Goal: Task Accomplishment & Management: Manage account settings

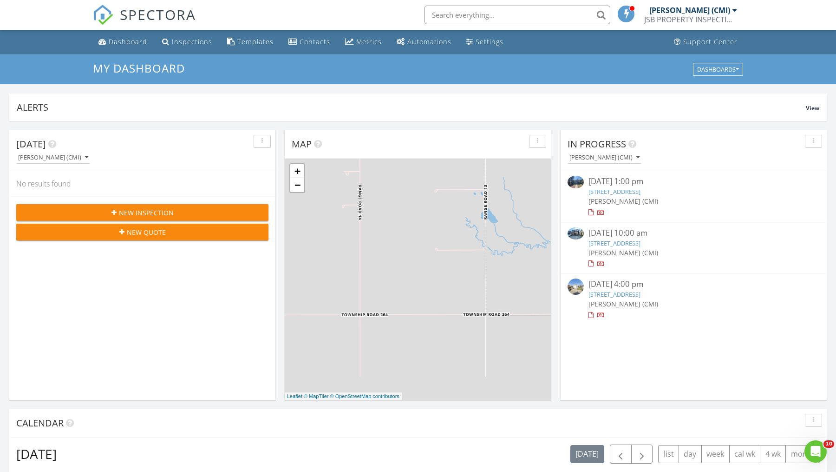
click at [626, 242] on link "86 Waterford Cres, Chestermere, AB T1X 2V1" at bounding box center [615, 243] width 52 height 8
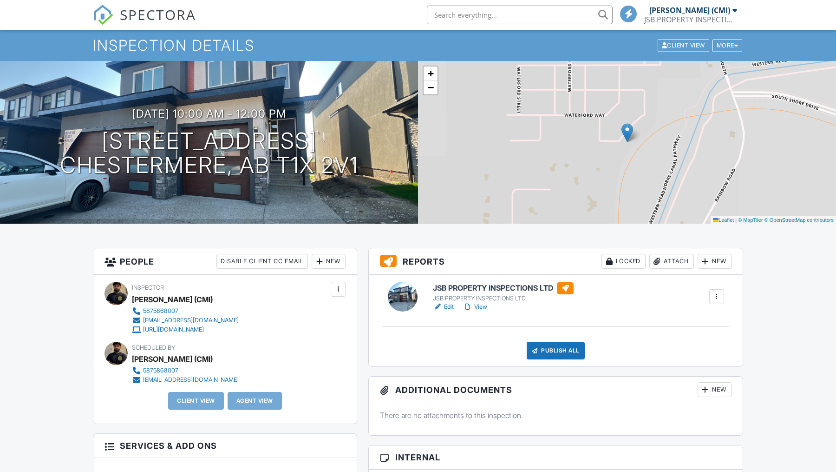
scroll to position [93, 0]
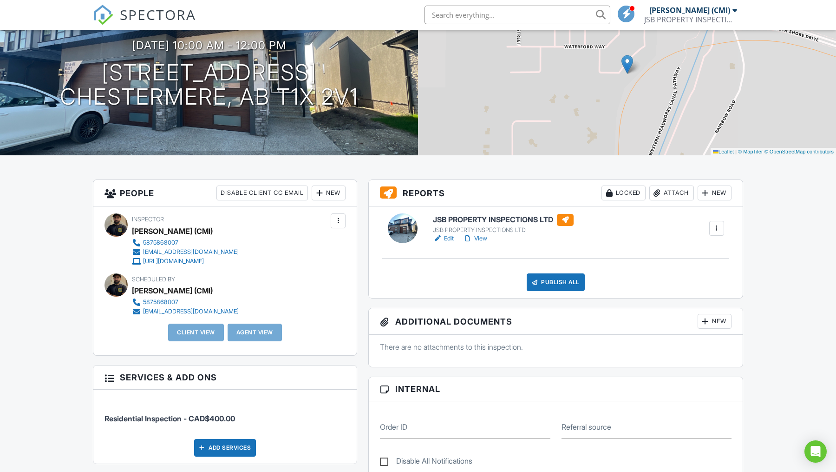
click at [447, 234] on link "Edit" at bounding box center [443, 238] width 21 height 9
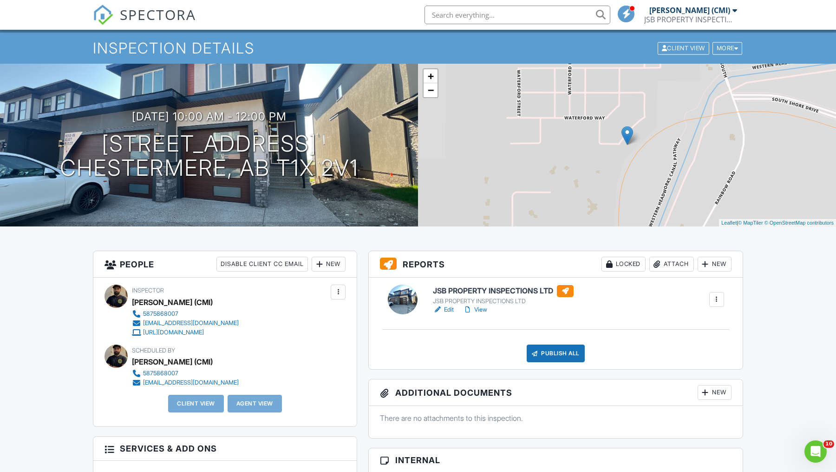
scroll to position [138, 0]
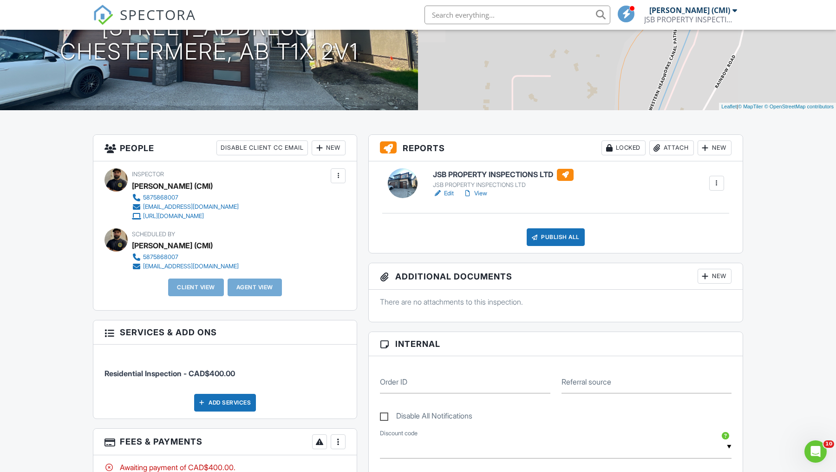
click at [479, 193] on link "View" at bounding box center [475, 193] width 24 height 9
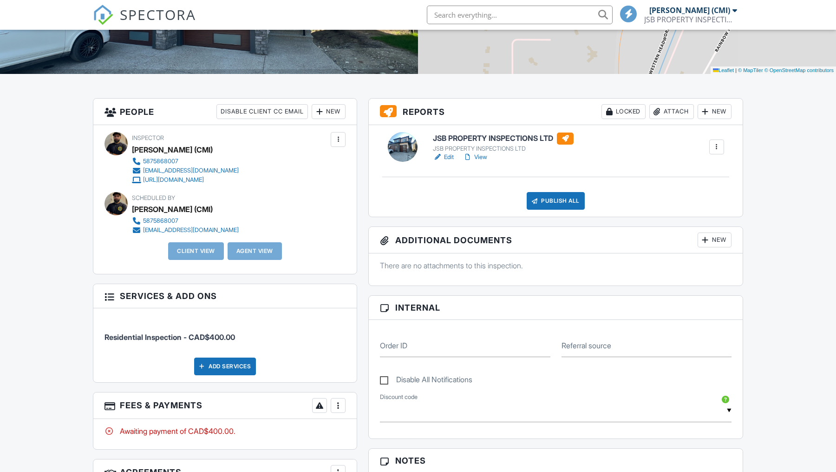
scroll to position [314, 0]
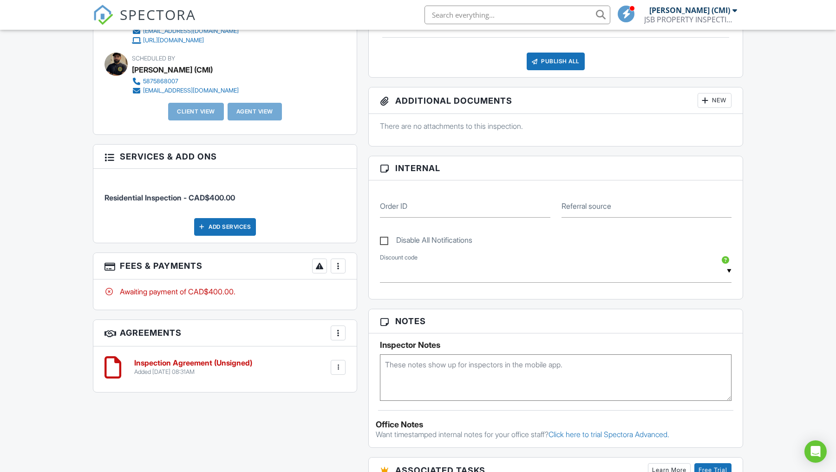
click at [339, 268] on div at bounding box center [338, 265] width 9 height 9
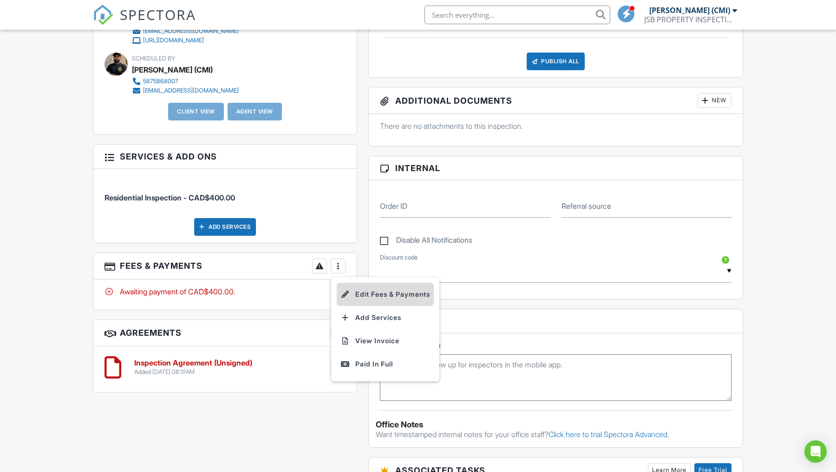
click at [354, 299] on li "Edit Fees & Payments" at bounding box center [385, 293] width 97 height 23
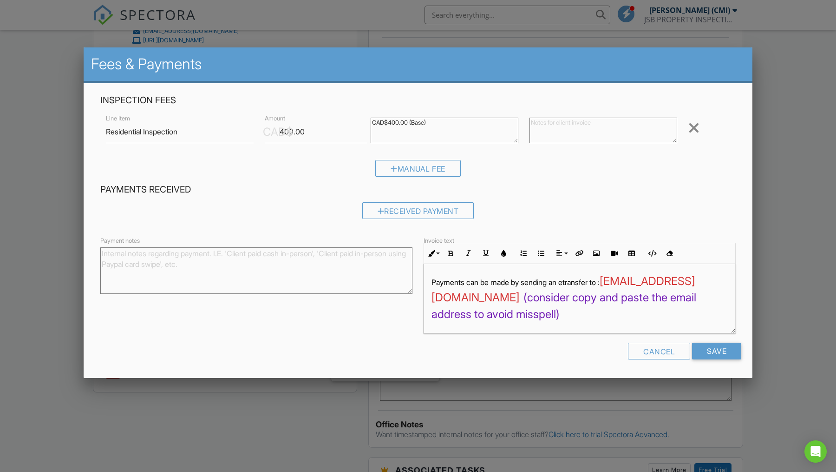
drag, startPoint x: 335, startPoint y: 146, endPoint x: 171, endPoint y: 82, distance: 176.5
click at [175, 94] on div "Inspection Fees Line Item Residential Inspection CAD$ Amount 400.00 CAD$400.00 …" at bounding box center [418, 138] width 647 height 89
click at [303, 109] on div "Inspection Fees Line Item Residential Inspection CAD$ Amount 400.00 CAD$400.00 …" at bounding box center [418, 138] width 647 height 89
drag, startPoint x: 316, startPoint y: 129, endPoint x: 208, endPoint y: 103, distance: 111.2
click at [211, 105] on div "Inspection Fees Line Item Residential Inspection CAD$ Amount 400.00 CAD$400.00 …" at bounding box center [418, 138] width 647 height 89
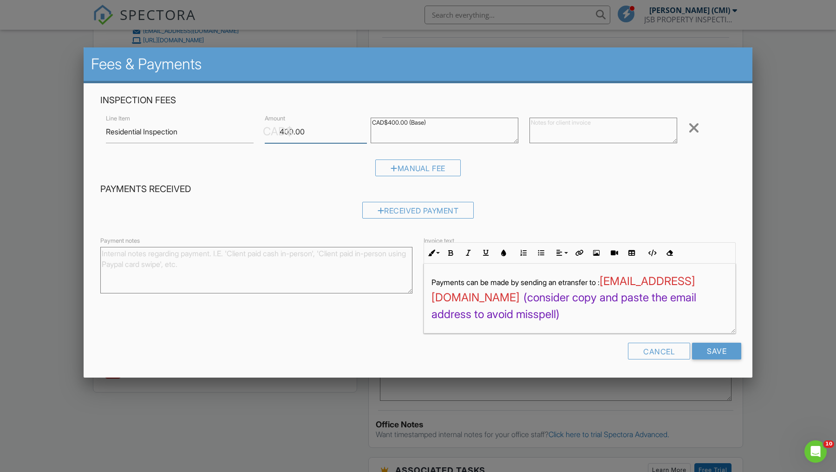
scroll to position [0, 0]
type input "45"
type input "450"
click at [715, 352] on input "Save" at bounding box center [716, 350] width 49 height 17
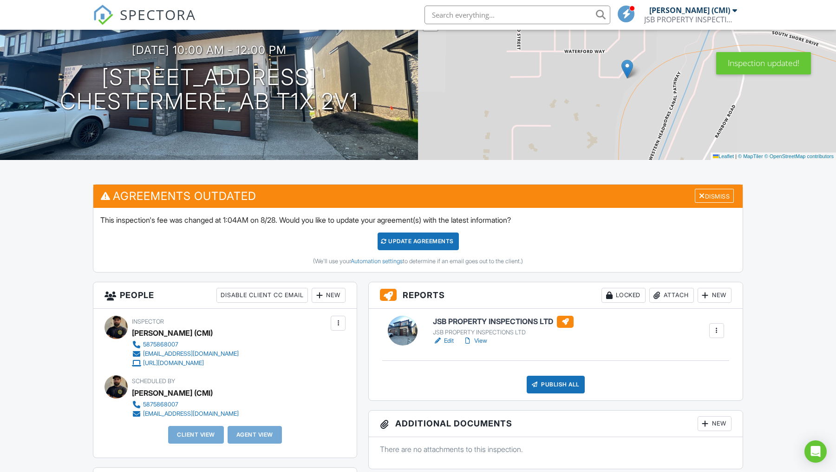
scroll to position [93, 0]
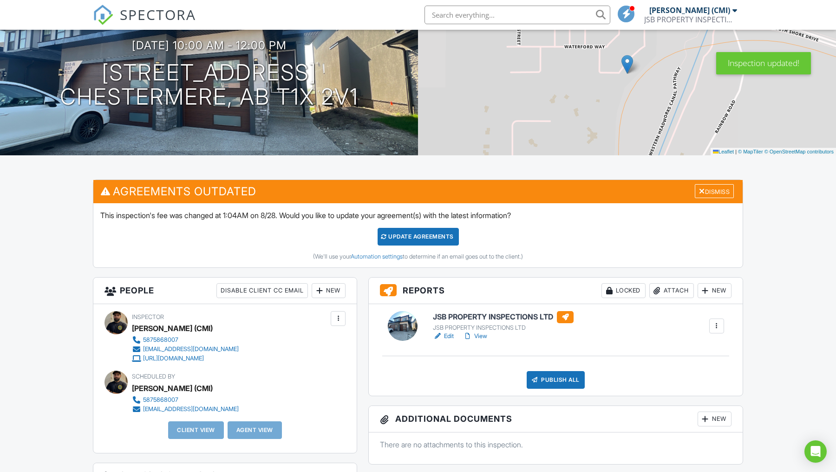
click at [458, 235] on div "Update Agreements" at bounding box center [418, 237] width 81 height 18
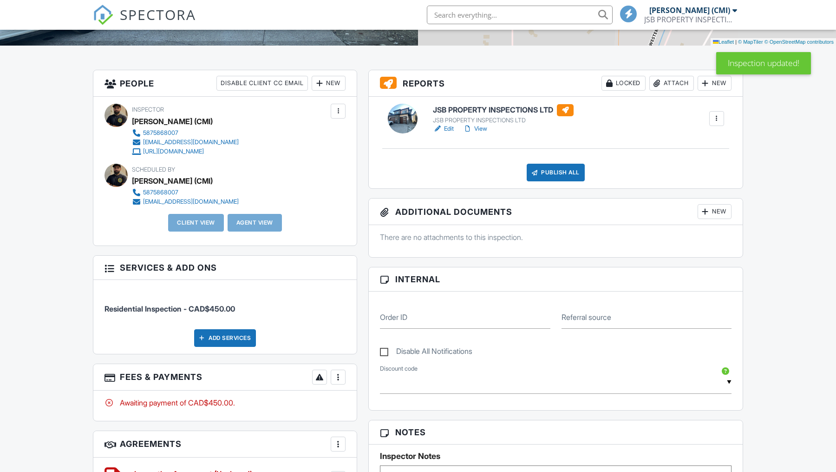
scroll to position [203, 0]
click at [337, 378] on div at bounding box center [338, 376] width 9 height 9
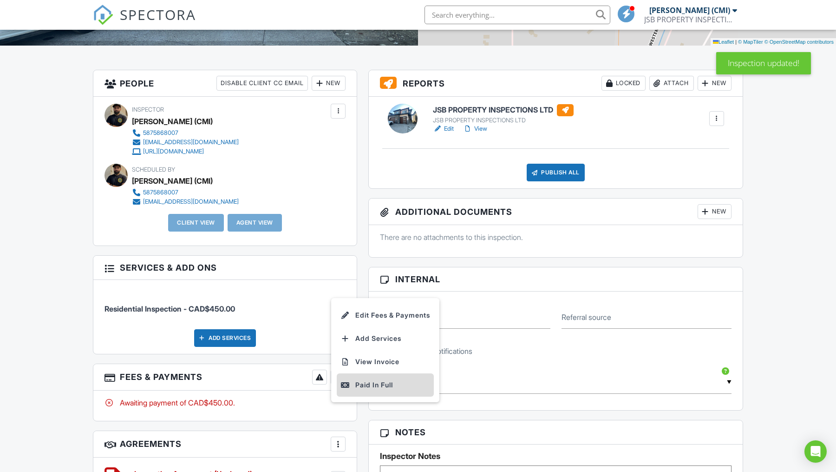
click at [354, 381] on div "Paid In Full" at bounding box center [386, 384] width 90 height 11
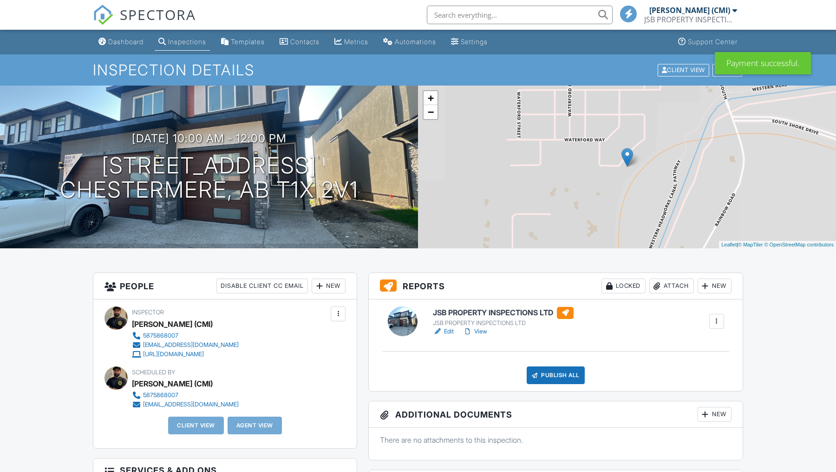
click at [331, 290] on div "New" at bounding box center [329, 285] width 34 height 15
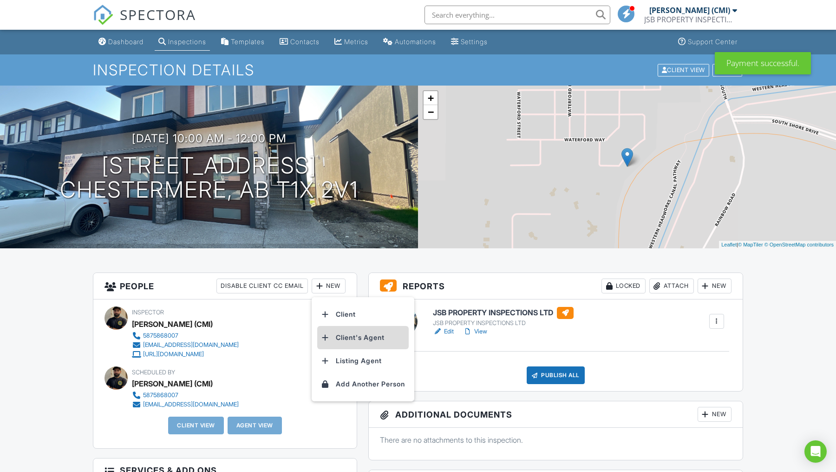
drag, startPoint x: 335, startPoint y: 320, endPoint x: 339, endPoint y: 335, distance: 16.2
click at [339, 335] on ul "Client Client's Agent Listing Agent Add Another Person" at bounding box center [363, 349] width 103 height 104
click at [339, 335] on li "Client's Agent" at bounding box center [363, 337] width 92 height 23
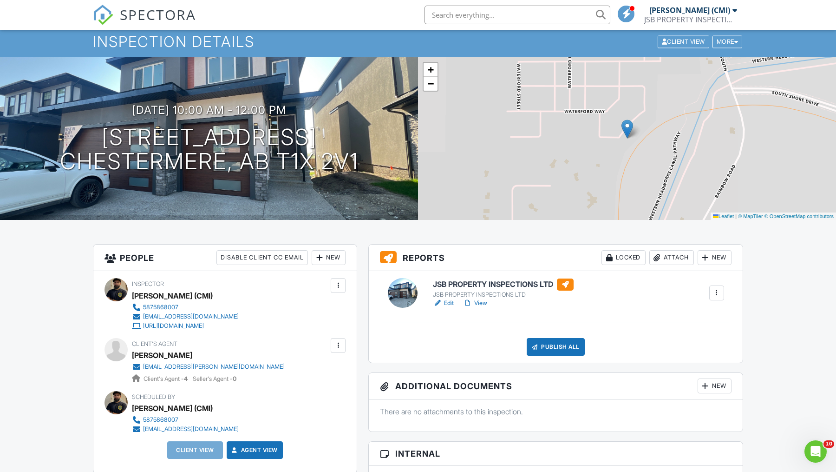
click at [463, 7] on input "text" at bounding box center [518, 15] width 186 height 19
type input "aman gill"
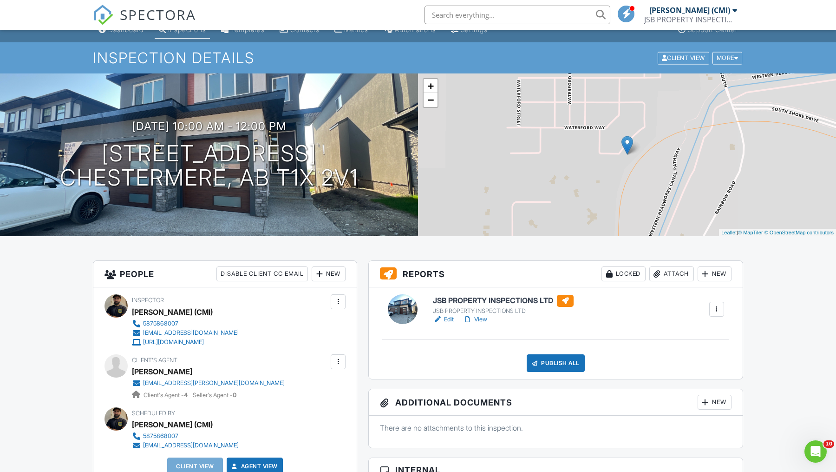
scroll to position [28, 0]
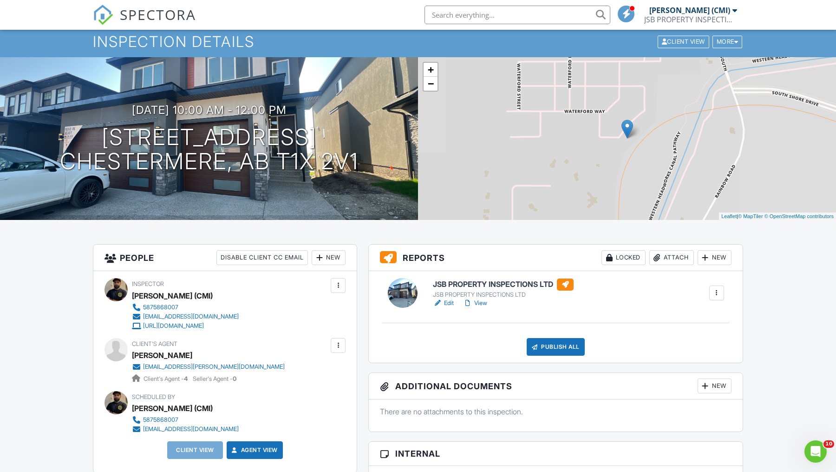
click at [343, 343] on div at bounding box center [338, 345] width 15 height 15
click at [305, 378] on li "Edit" at bounding box center [288, 373] width 104 height 23
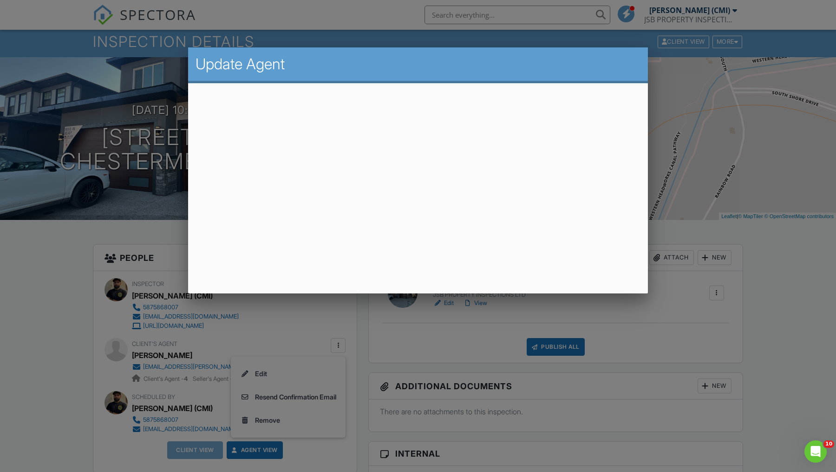
click at [177, 309] on div at bounding box center [418, 249] width 836 height 590
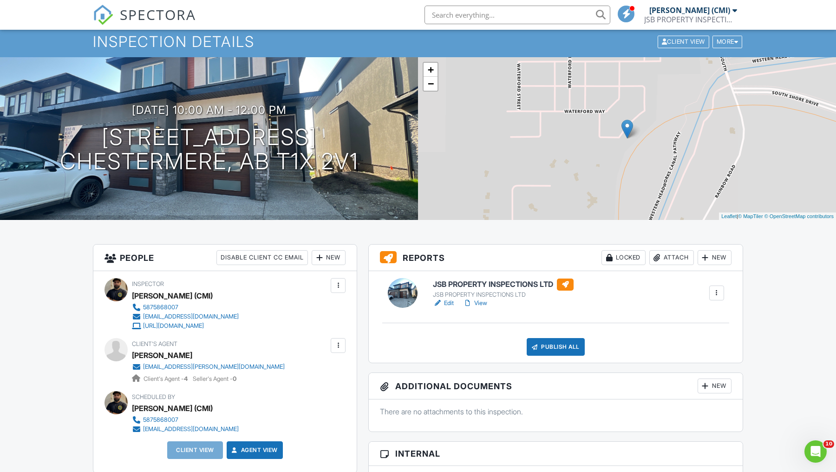
click at [338, 347] on div at bounding box center [338, 345] width 9 height 9
click at [308, 419] on li "Remove" at bounding box center [288, 419] width 104 height 23
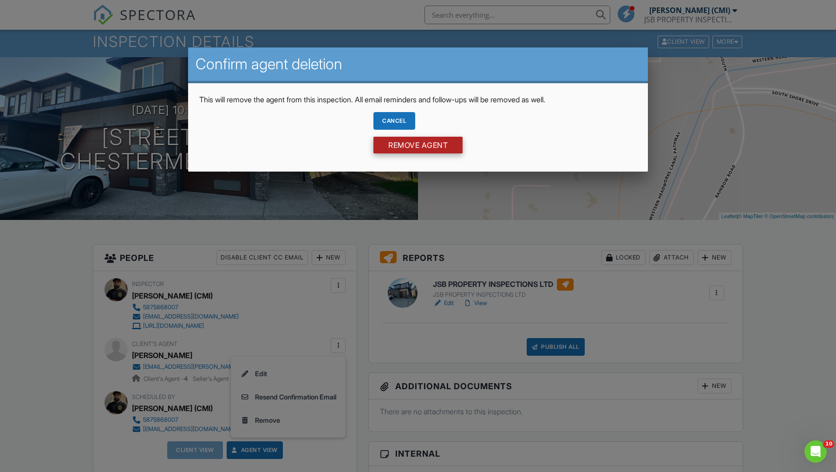
click at [426, 146] on input "Remove Agent" at bounding box center [418, 145] width 89 height 17
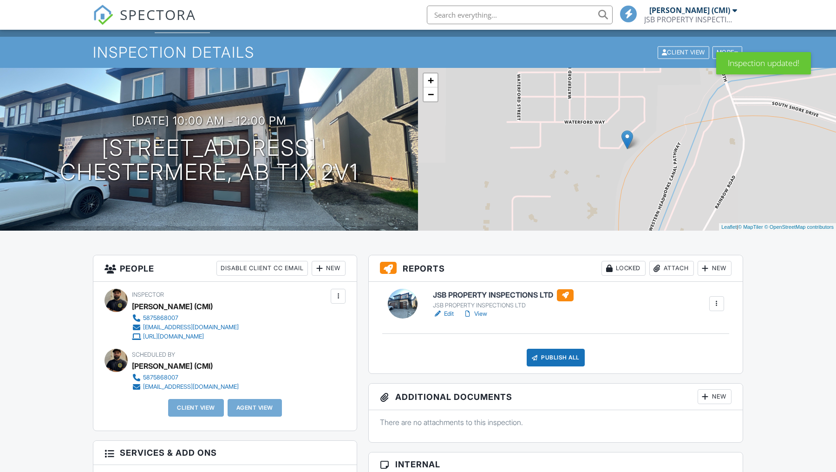
scroll to position [24, 0]
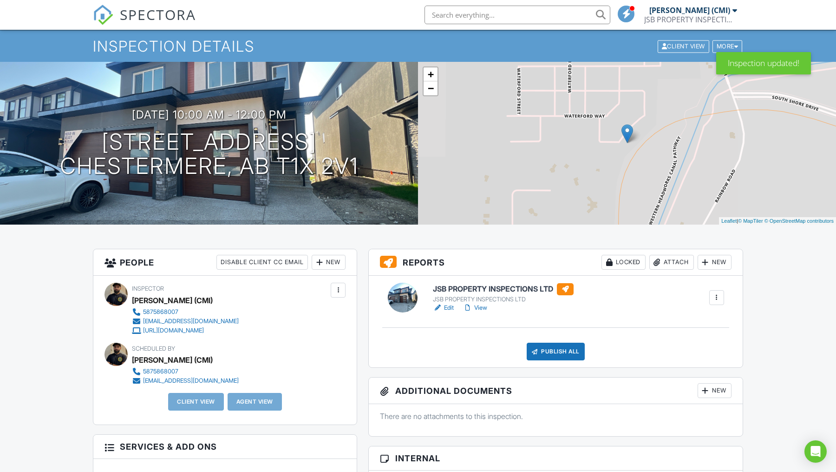
click at [329, 258] on div "New" at bounding box center [329, 262] width 34 height 15
click at [338, 307] on li "Client's Agent" at bounding box center [363, 313] width 92 height 23
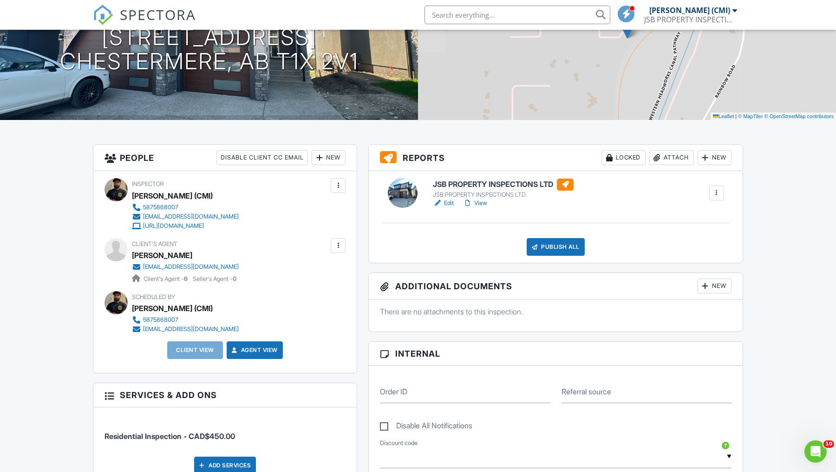
scroll to position [64, 0]
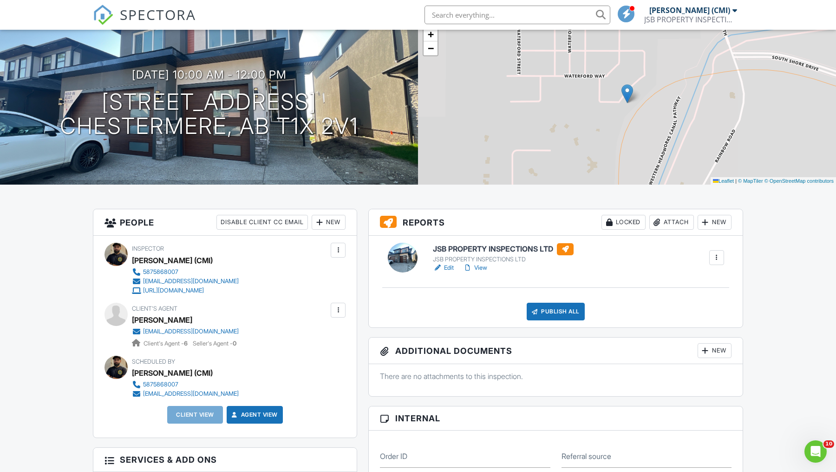
click at [334, 212] on h3 "People Disable Client CC Email New Client Listing Agent Add Another Person" at bounding box center [224, 222] width 263 height 26
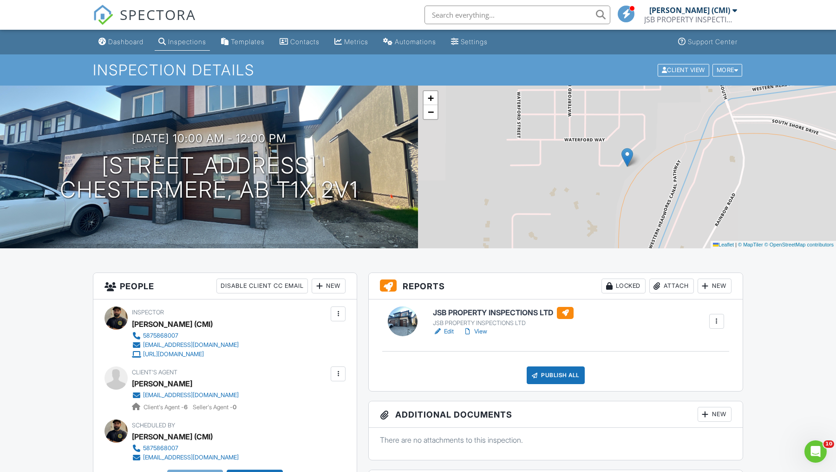
click at [535, 11] on input "text" at bounding box center [518, 15] width 186 height 19
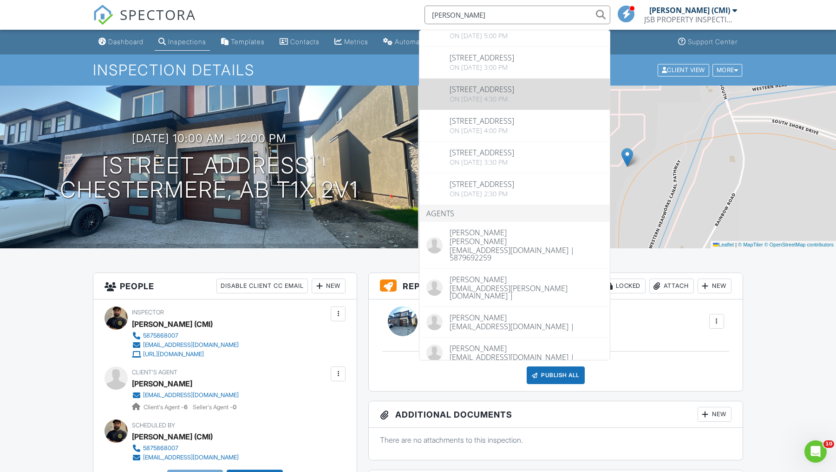
scroll to position [317, 0]
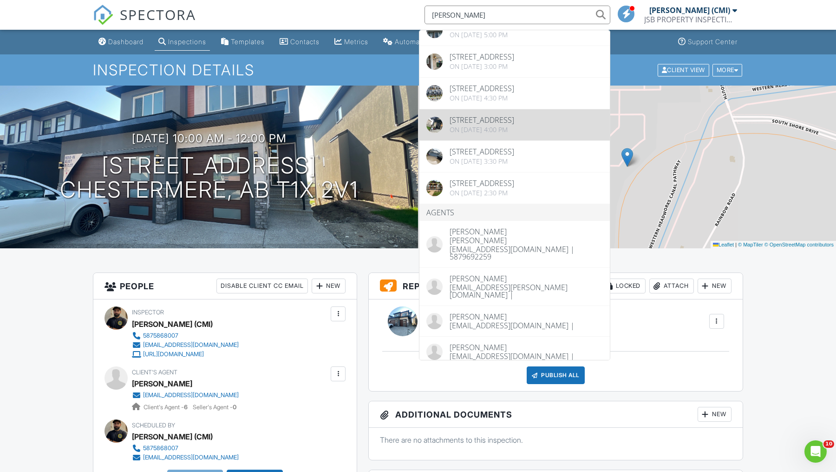
type input "aman gill"
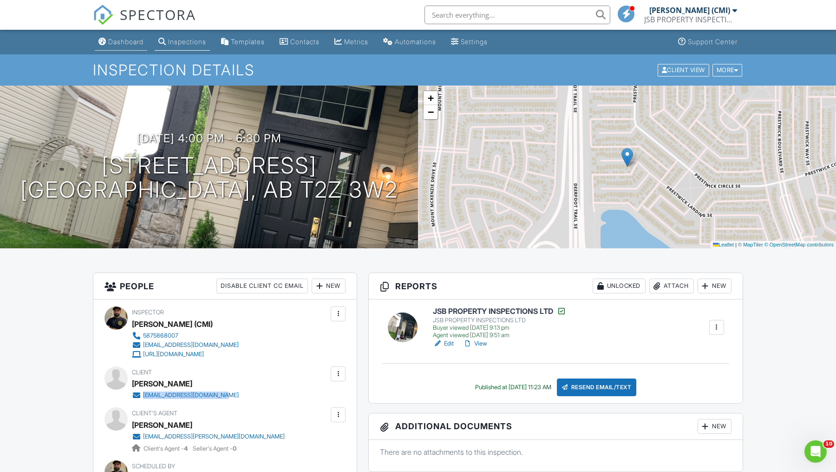
click at [141, 46] on link "Dashboard" at bounding box center [121, 41] width 52 height 17
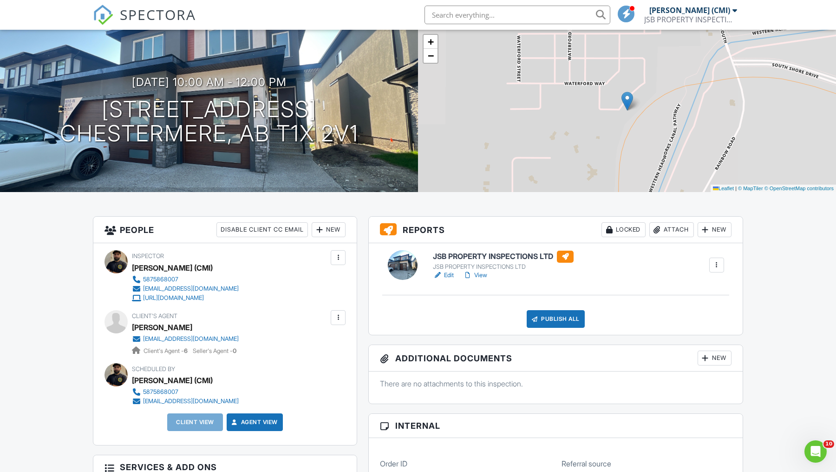
scroll to position [77, 0]
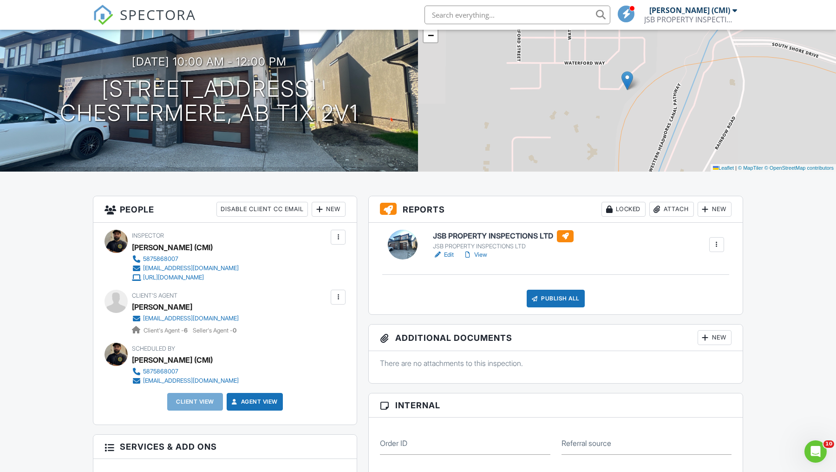
click at [336, 206] on div "New" at bounding box center [329, 209] width 34 height 15
click at [340, 241] on li "Client" at bounding box center [363, 237] width 92 height 23
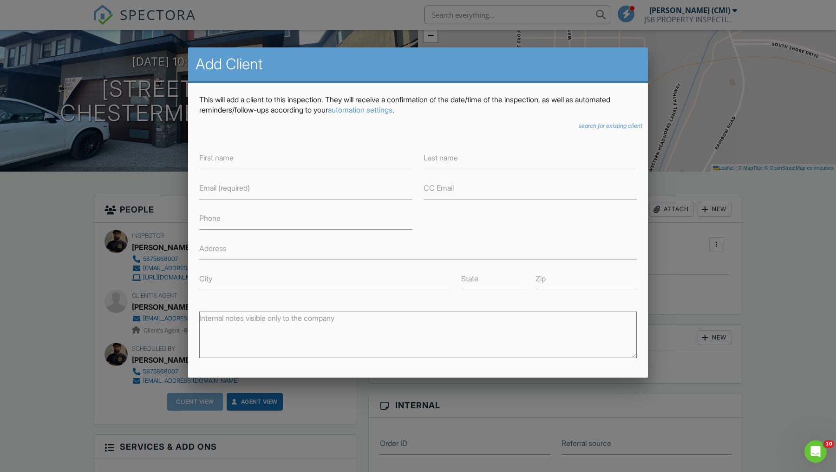
click at [216, 188] on label "Email (required)" at bounding box center [224, 188] width 51 height 10
click at [216, 188] on input "Email (required)" at bounding box center [305, 188] width 213 height 23
paste input "[EMAIL_ADDRESS][DOMAIN_NAME]"
type input "[EMAIL_ADDRESS][DOMAIN_NAME]"
click at [249, 158] on input "First name" at bounding box center [305, 157] width 213 height 23
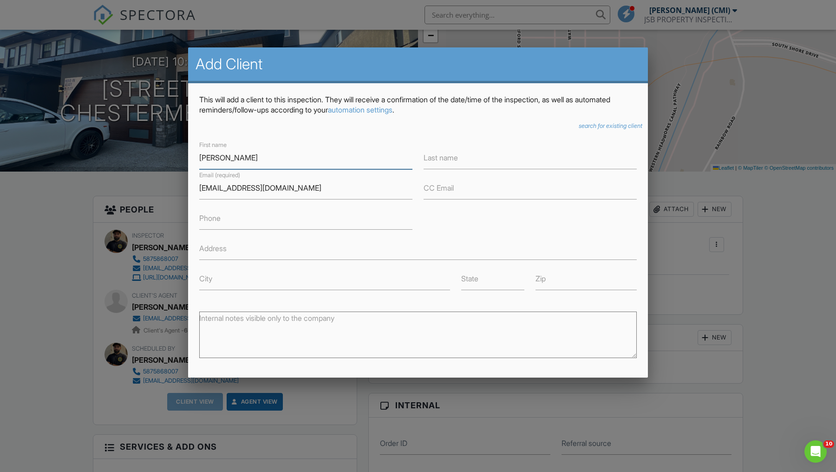
scroll to position [106, 0]
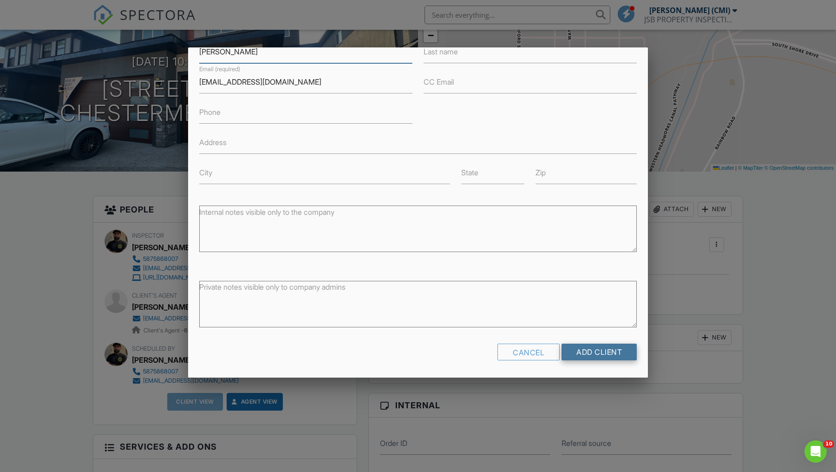
type input "Amrinder"
click at [625, 348] on input "Add Client" at bounding box center [599, 351] width 75 height 17
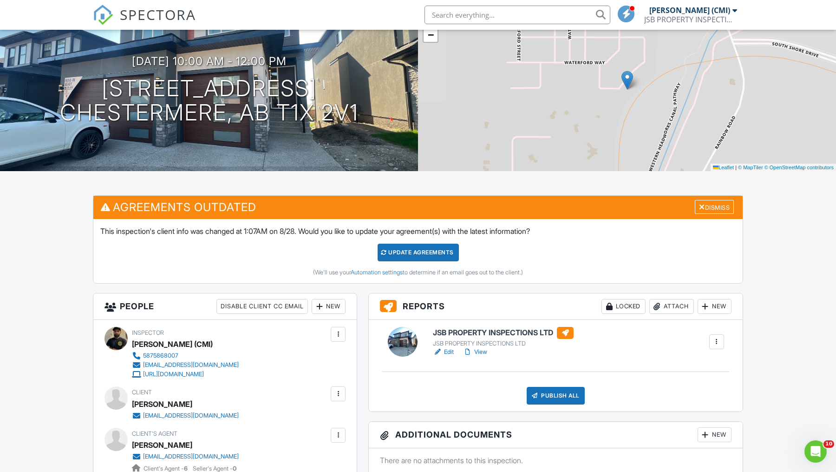
scroll to position [166, 0]
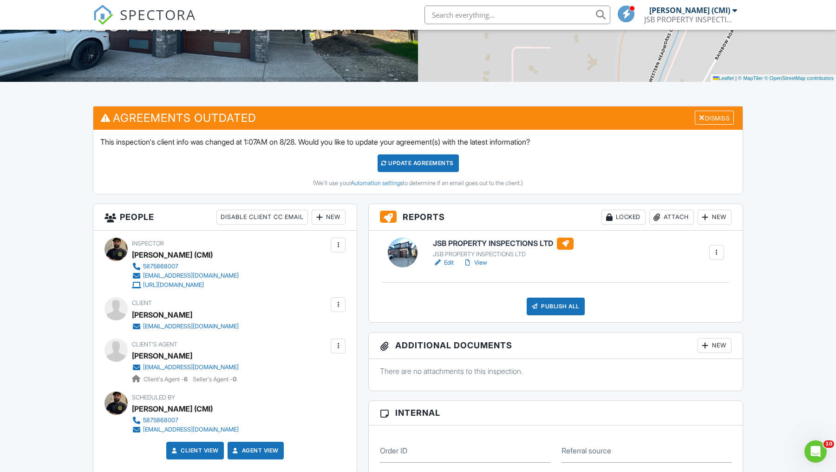
click at [444, 160] on div "Update Agreements" at bounding box center [418, 163] width 81 height 18
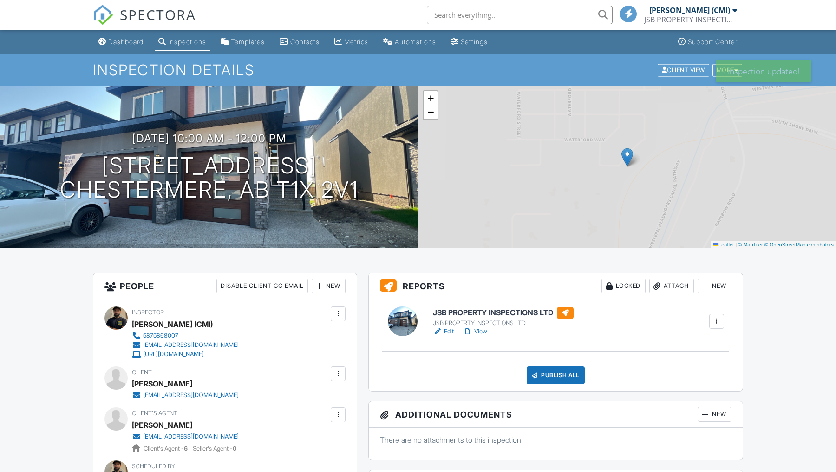
click at [564, 373] on div "Publish All" at bounding box center [556, 375] width 58 height 18
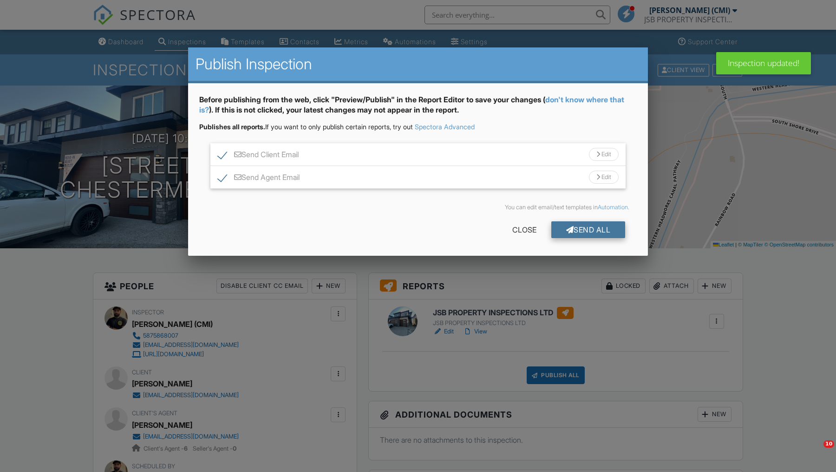
click at [583, 225] on div "Send All" at bounding box center [588, 229] width 74 height 17
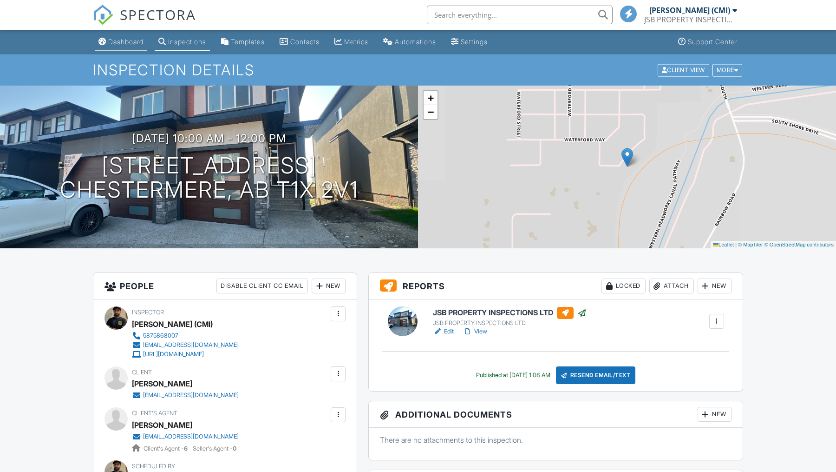
click at [128, 50] on link "Dashboard" at bounding box center [121, 41] width 52 height 17
